Goal: Task Accomplishment & Management: Manage account settings

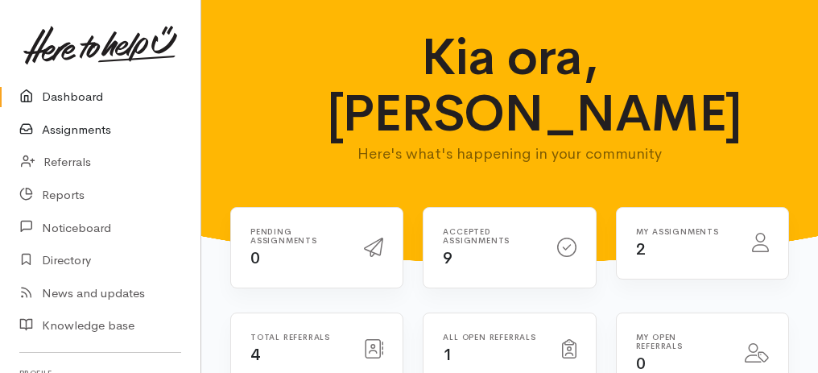
click at [85, 128] on link "Assignments" at bounding box center [100, 130] width 200 height 33
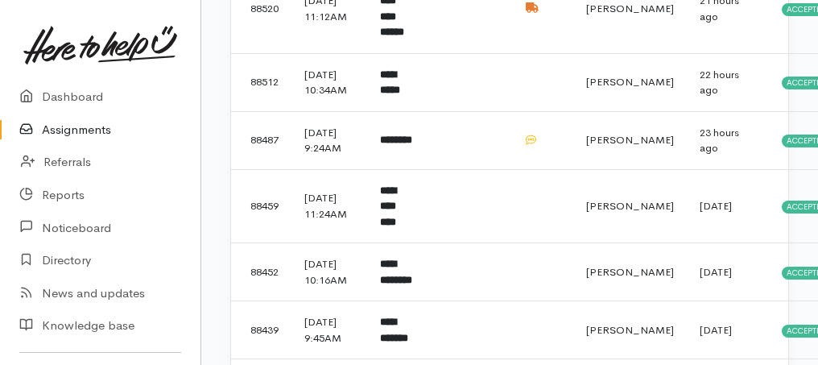
scroll to position [483, 0]
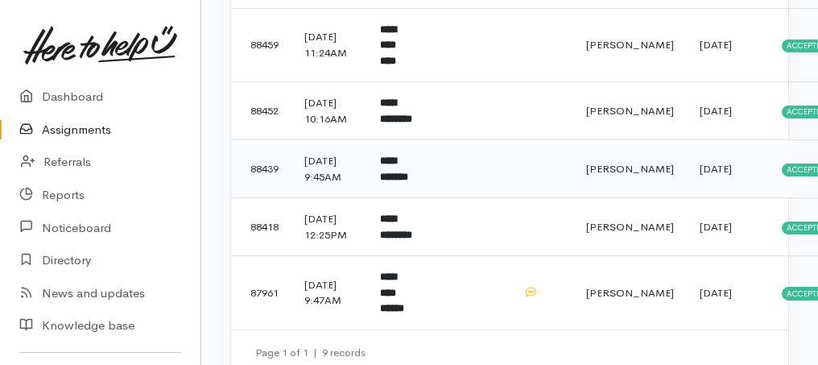
click at [401, 182] on b "**********" at bounding box center [394, 168] width 28 height 27
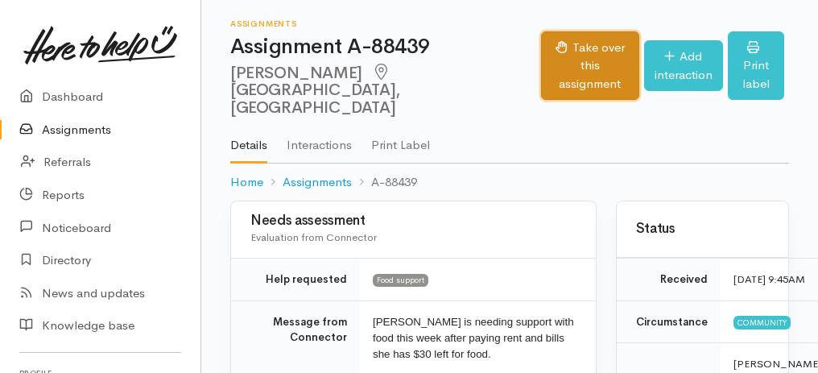
click at [541, 77] on button "Take over this assignment" at bounding box center [589, 65] width 97 height 69
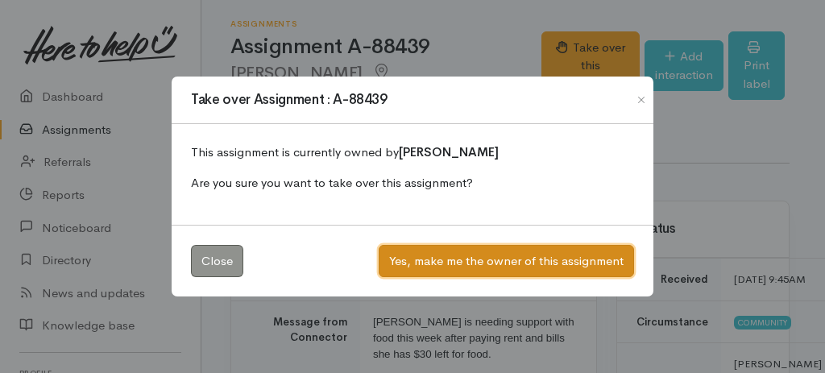
click at [506, 261] on button "Yes, make me the owner of this assignment" at bounding box center [505, 261] width 255 height 33
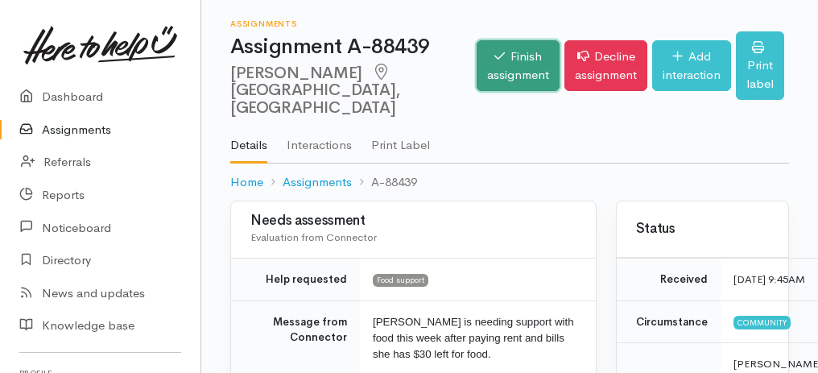
click at [477, 68] on link "Finish assignment" at bounding box center [518, 65] width 83 height 51
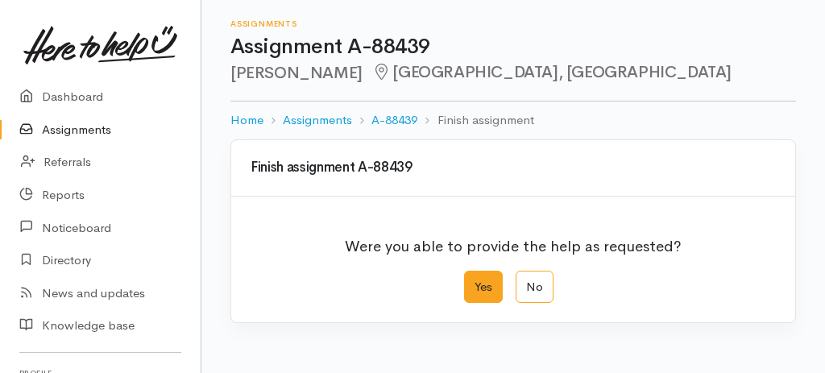
click at [488, 277] on label "Yes" at bounding box center [483, 287] width 39 height 33
click at [474, 277] on input "Yes" at bounding box center [469, 276] width 10 height 10
radio input "true"
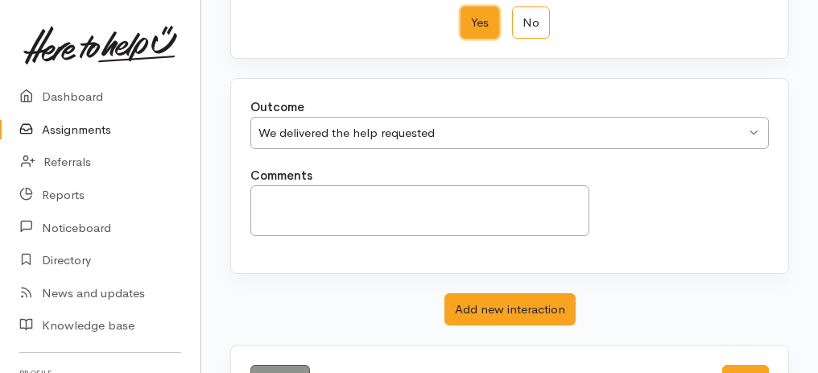
scroll to position [320, 0]
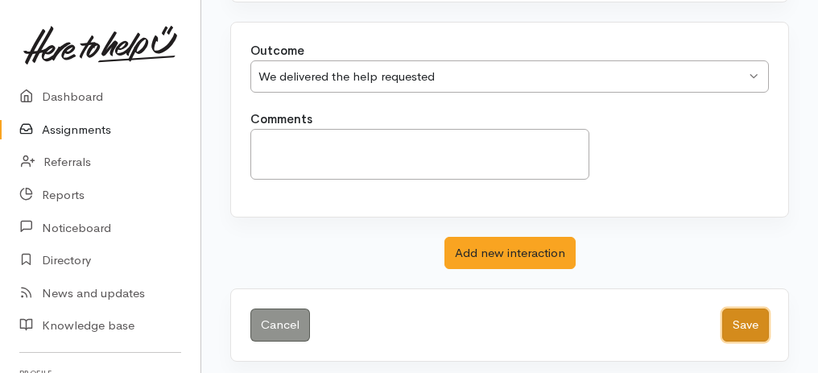
drag, startPoint x: 742, startPoint y: 309, endPoint x: 588, endPoint y: 273, distance: 158.8
click at [742, 309] on button "Save" at bounding box center [745, 324] width 47 height 33
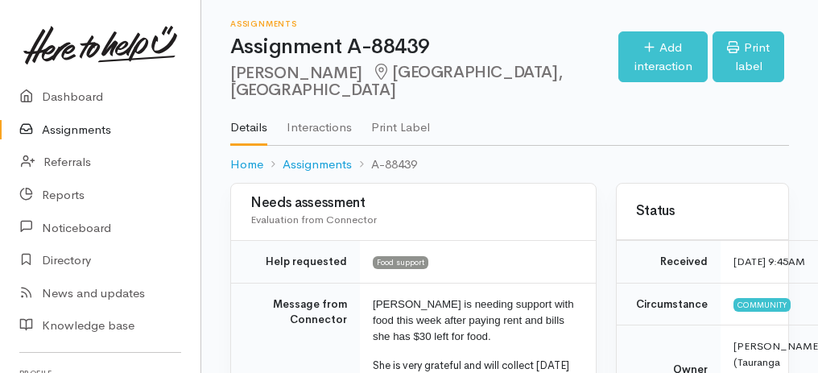
click at [75, 126] on link "Assignments" at bounding box center [100, 130] width 200 height 33
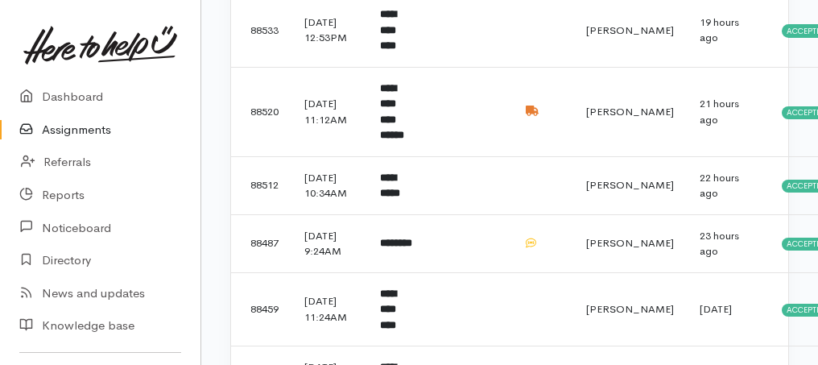
scroll to position [332, 0]
